Goal: Find specific page/section

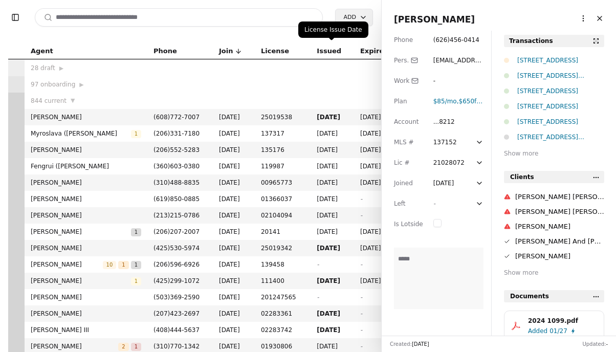
click at [298, 16] on input at bounding box center [179, 17] width 288 height 18
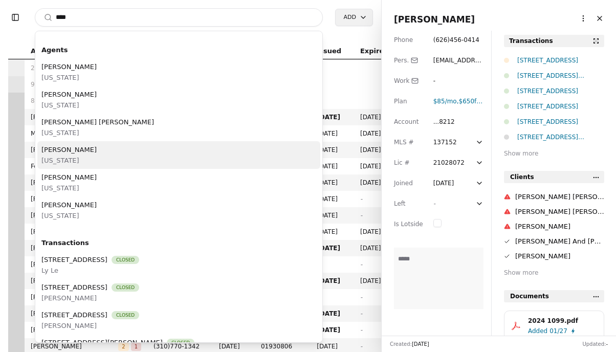
type input "****"
click at [190, 160] on div "[PERSON_NAME] [US_STATE]" at bounding box center [178, 155] width 283 height 28
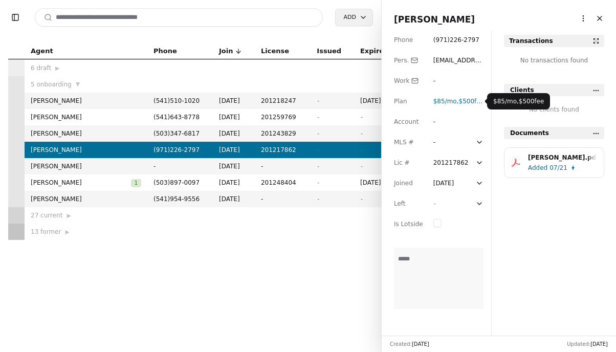
click at [470, 102] on span "$500 fee" at bounding box center [472, 101] width 26 height 7
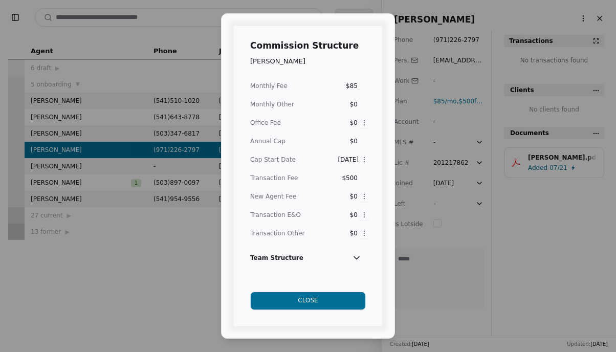
click at [347, 298] on button "Close" at bounding box center [308, 301] width 116 height 18
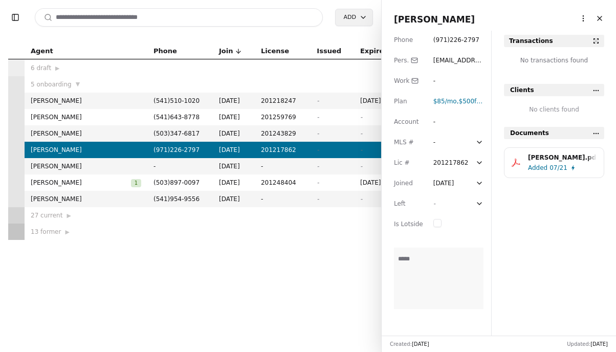
click at [542, 171] on span "Added" at bounding box center [537, 168] width 19 height 10
click at [462, 103] on span "$500 fee" at bounding box center [472, 101] width 26 height 7
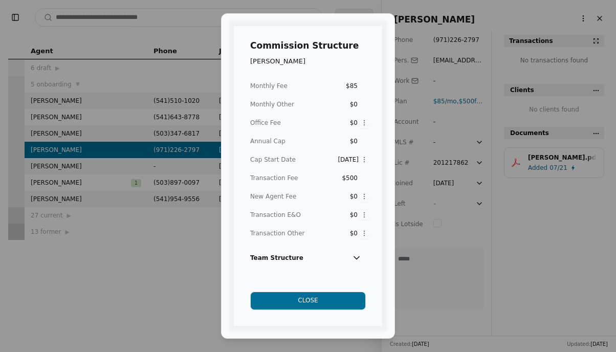
click at [278, 302] on button "Close" at bounding box center [308, 301] width 116 height 18
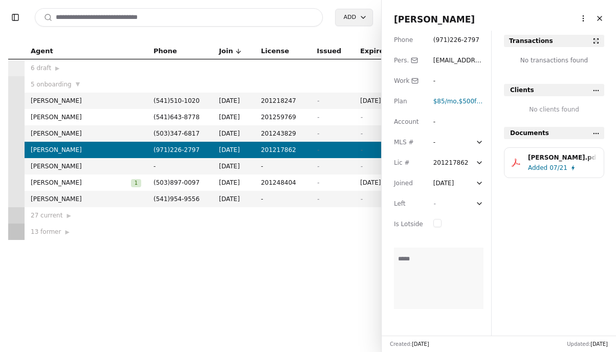
click at [543, 171] on span "Added" at bounding box center [537, 168] width 19 height 10
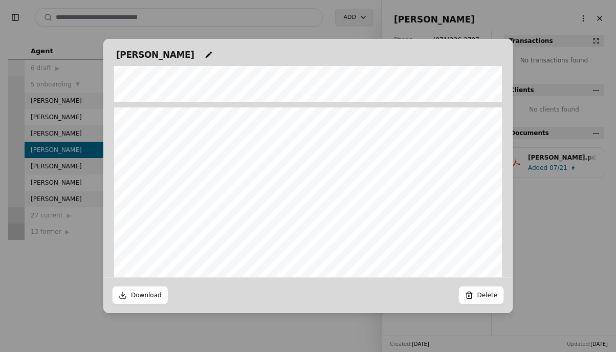
scroll to position [991, 0]
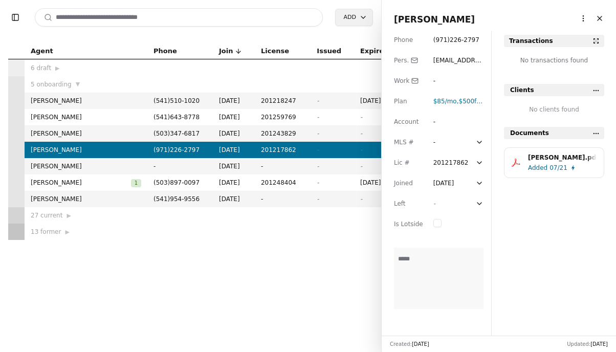
click at [181, 18] on input at bounding box center [179, 17] width 288 height 18
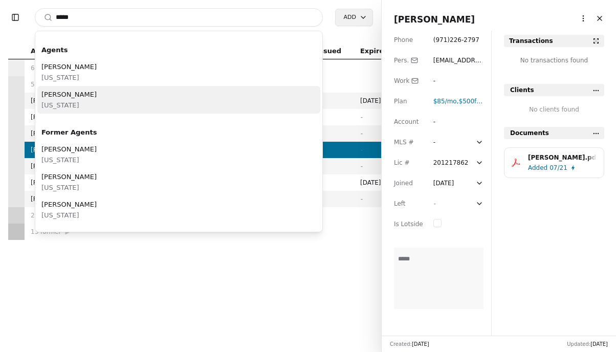
type input "*****"
click at [169, 100] on div "[PERSON_NAME] [US_STATE]" at bounding box center [178, 100] width 283 height 28
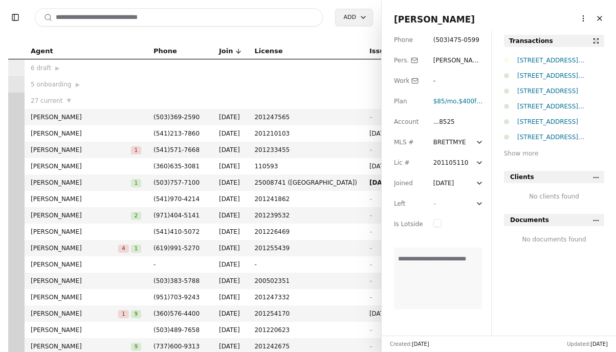
click at [439, 59] on span "[PERSON_NAME][EMAIL_ADDRESS][DOMAIN_NAME]" at bounding box center [458, 76] width 50 height 38
click at [451, 35] on div "( 503 ) 475 - 0599" at bounding box center [456, 40] width 46 height 10
click at [598, 20] on button "Close" at bounding box center [599, 18] width 16 height 16
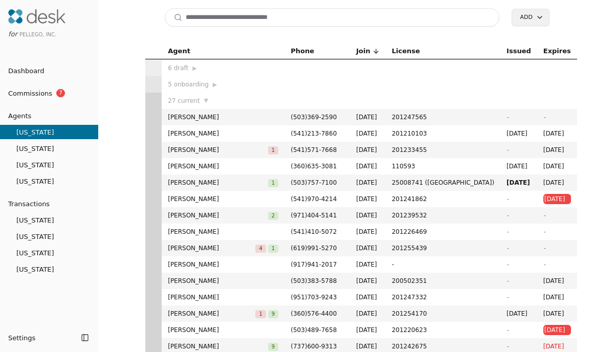
click at [37, 131] on span "[US_STATE]" at bounding box center [49, 132] width 98 height 11
click at [219, 84] on div "5 onboarding ▶" at bounding box center [223, 84] width 110 height 10
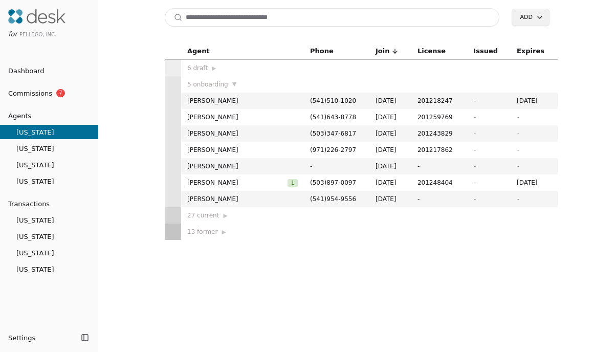
click at [208, 221] on td "27 current ▶" at bounding box center [242, 215] width 123 height 16
